Goal: Task Accomplishment & Management: Use online tool/utility

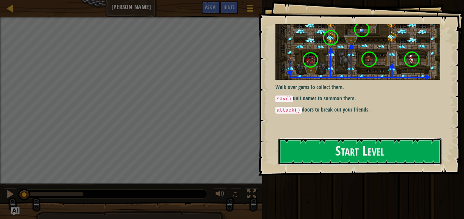
click at [406, 151] on button "Start Level" at bounding box center [359, 151] width 163 height 27
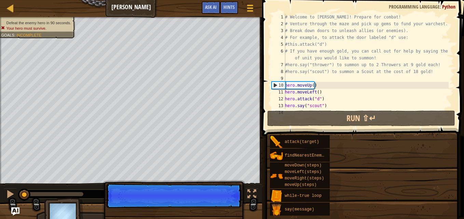
click at [426, 156] on div "attack(target) findNearestEnemy() moveDown(steps) moveLeft(steps) moveRight(ste…" at bounding box center [365, 175] width 190 height 81
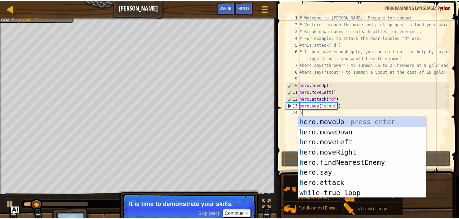
scroll to position [3, 0]
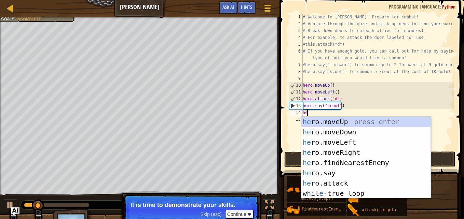
type textarea "her"
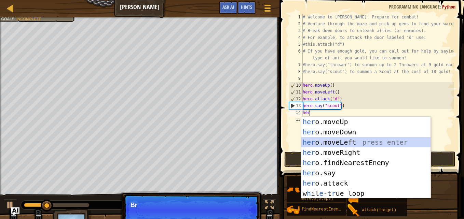
click at [330, 142] on div "her o.moveUp press enter her o.moveDown press enter her o.moveLeft press enter …" at bounding box center [365, 168] width 129 height 102
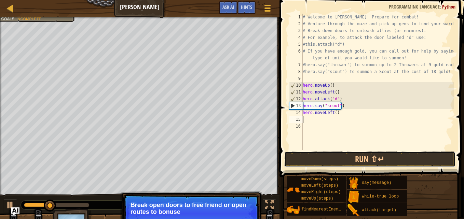
click at [330, 162] on button "Run ⇧↵" at bounding box center [369, 160] width 171 height 16
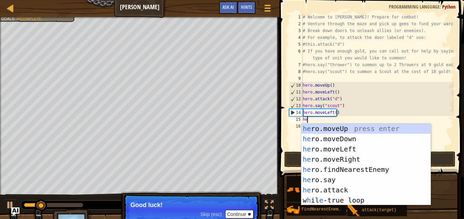
type textarea "her"
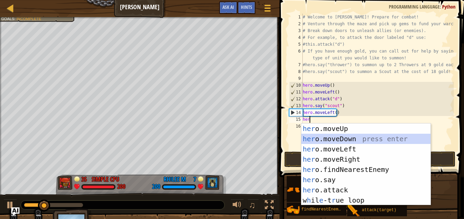
click at [339, 139] on div "her o.moveUp press enter her o.moveDown press enter her o.moveLeft press enter …" at bounding box center [365, 175] width 129 height 102
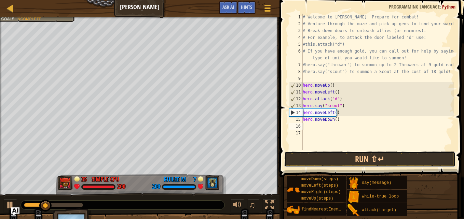
click at [339, 158] on button "Run ⇧↵" at bounding box center [369, 160] width 171 height 16
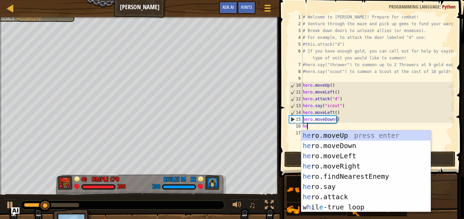
type textarea "her"
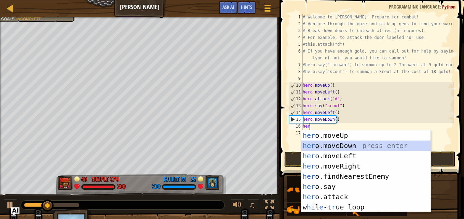
click at [339, 141] on div "her o.moveUp press enter her o.moveDown press enter her o.moveLeft press enter …" at bounding box center [365, 181] width 129 height 102
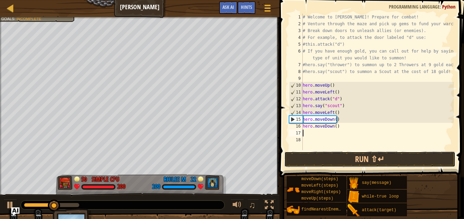
click at [353, 157] on button "Run ⇧↵" at bounding box center [369, 160] width 171 height 16
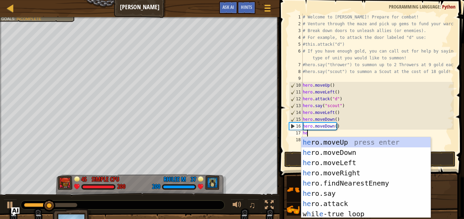
type textarea "her"
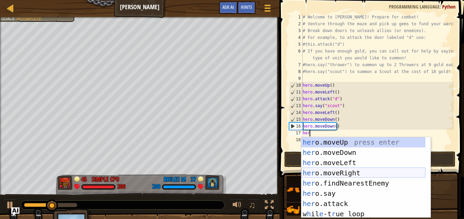
click at [351, 174] on div "her o.moveUp press enter her o.moveDown press enter her o.moveLeft press enter …" at bounding box center [363, 187] width 124 height 101
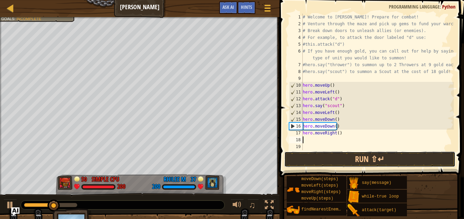
click at [342, 161] on button "Run ⇧↵" at bounding box center [369, 160] width 171 height 16
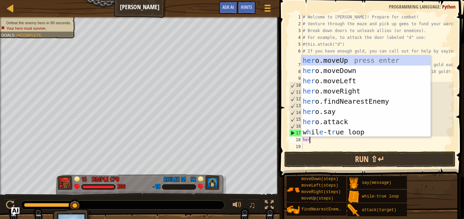
type textarea "her"
click at [15, 8] on link "Ladder" at bounding box center [15, 8] width 3 height 9
